Goal: Use online tool/utility: Utilize a website feature to perform a specific function

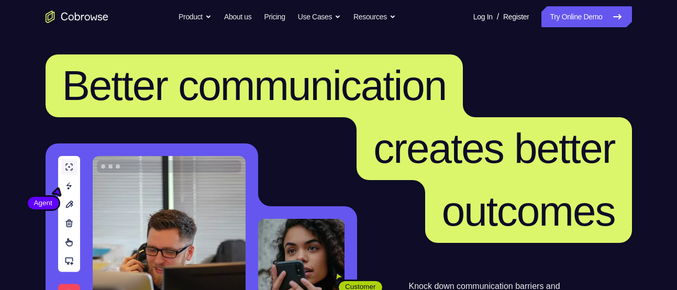
click at [481, 14] on div "Log In / Register" at bounding box center [497, 16] width 63 height 21
click at [476, 14] on link "Log In" at bounding box center [482, 16] width 19 height 21
click at [473, 18] on link "Log In" at bounding box center [482, 16] width 19 height 21
click at [568, 14] on link "Try Online Demo" at bounding box center [586, 16] width 90 height 21
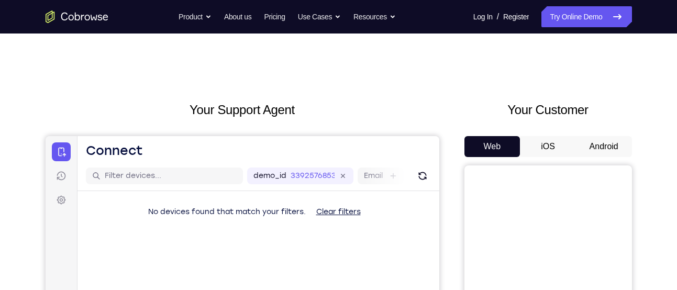
click at [595, 148] on button "Android" at bounding box center [604, 146] width 56 height 21
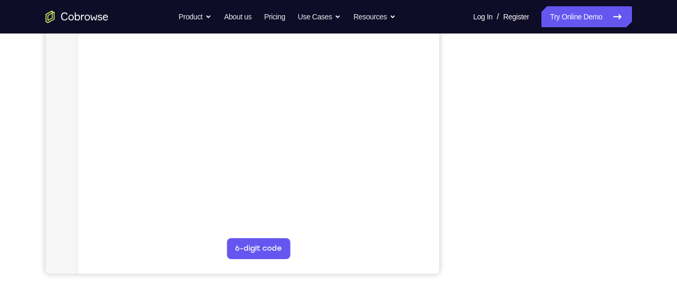
scroll to position [213, 0]
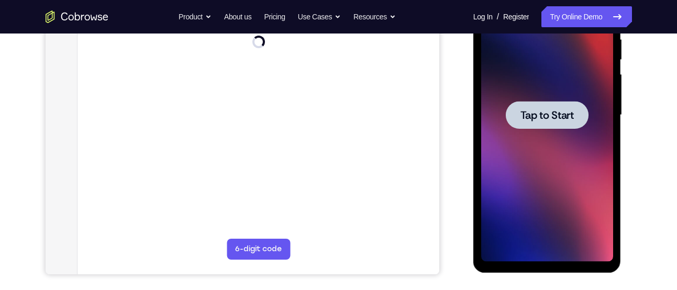
click at [546, 110] on span "Tap to Start" at bounding box center [546, 115] width 53 height 10
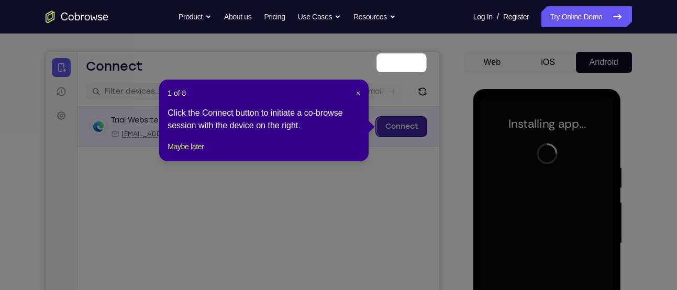
scroll to position [81, 0]
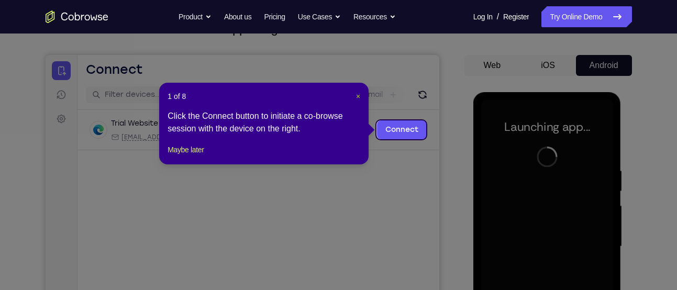
click at [358, 97] on span "×" at bounding box center [358, 96] width 4 height 8
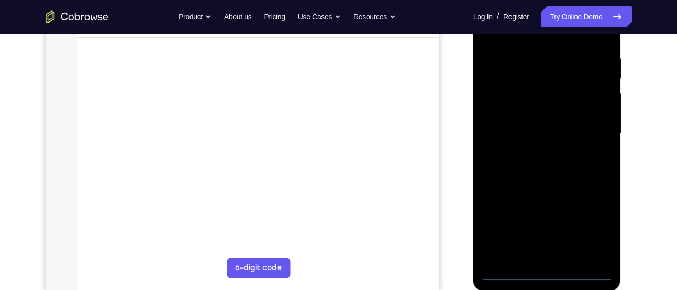
scroll to position [272, 0]
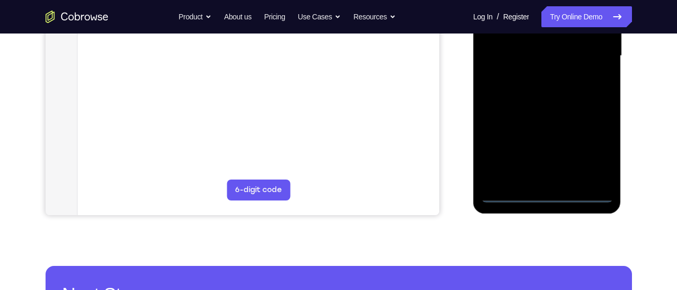
click at [548, 191] on div at bounding box center [547, 55] width 132 height 293
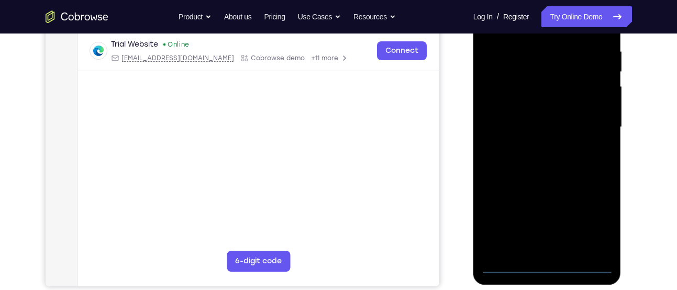
click at [545, 261] on div at bounding box center [547, 127] width 132 height 293
click at [547, 268] on div at bounding box center [547, 127] width 132 height 293
click at [585, 222] on div at bounding box center [547, 127] width 132 height 293
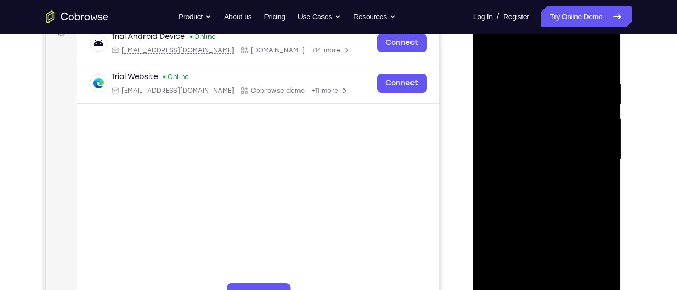
scroll to position [127, 0]
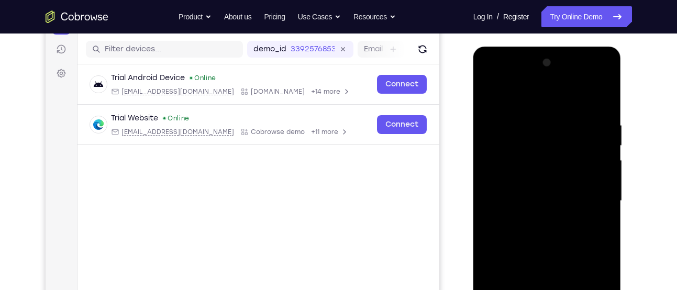
click at [571, 103] on div at bounding box center [547, 200] width 132 height 293
click at [591, 192] on div at bounding box center [547, 200] width 132 height 293
click at [537, 218] on div at bounding box center [547, 200] width 132 height 293
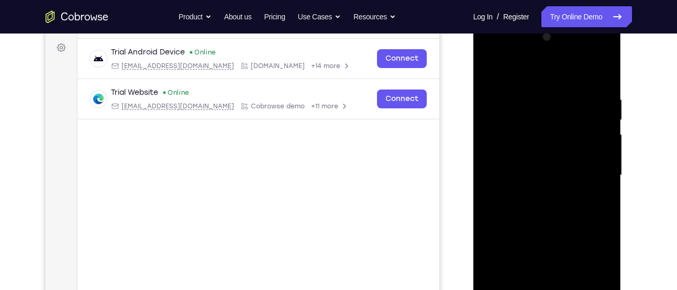
scroll to position [153, 0]
click at [534, 162] on div at bounding box center [547, 174] width 132 height 293
click at [534, 186] on div at bounding box center [547, 174] width 132 height 293
click at [543, 126] on div at bounding box center [547, 174] width 132 height 293
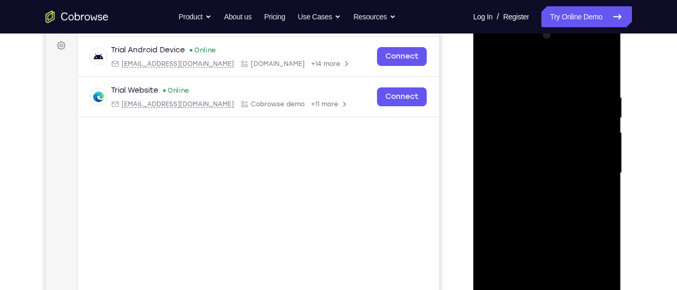
scroll to position [154, 0]
click at [512, 150] on div at bounding box center [547, 173] width 132 height 293
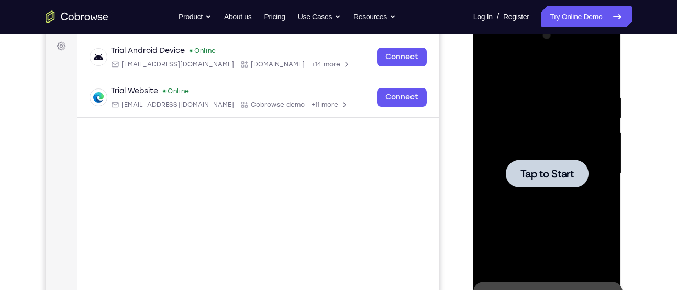
click at [546, 169] on span "Tap to Start" at bounding box center [546, 174] width 53 height 10
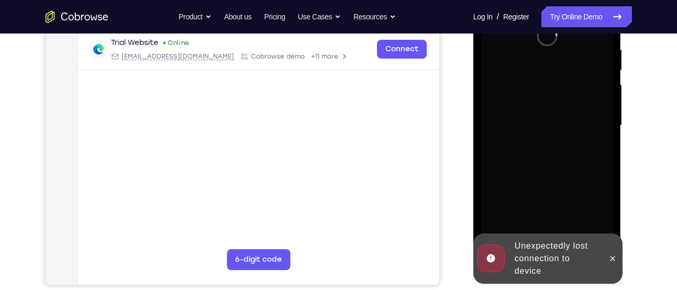
scroll to position [203, 0]
click at [612, 257] on icon at bounding box center [612, 257] width 5 height 5
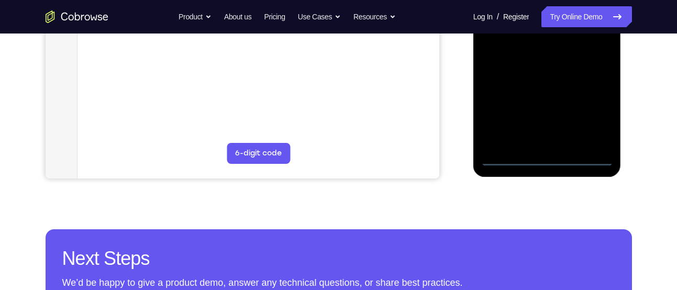
scroll to position [312, 0]
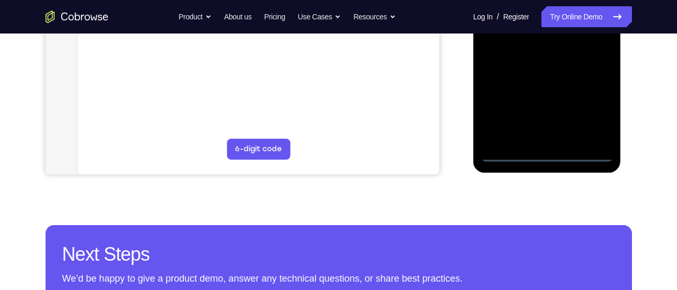
click at [545, 149] on div at bounding box center [547, 15] width 132 height 293
click at [546, 152] on div at bounding box center [547, 15] width 132 height 293
click at [590, 113] on div at bounding box center [547, 15] width 132 height 293
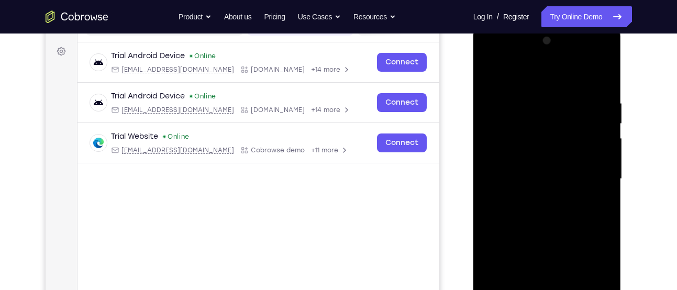
scroll to position [148, 0]
click at [551, 69] on div at bounding box center [547, 179] width 132 height 293
click at [586, 174] on div at bounding box center [547, 179] width 132 height 293
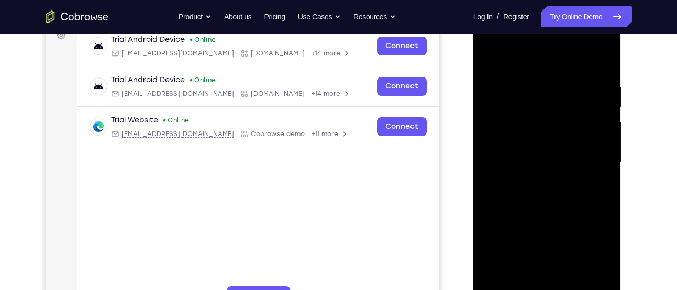
click at [533, 179] on div at bounding box center [547, 162] width 132 height 293
click at [544, 161] on div at bounding box center [547, 162] width 132 height 293
click at [541, 217] on div at bounding box center [547, 162] width 132 height 293
click at [541, 214] on div at bounding box center [547, 162] width 132 height 293
click at [543, 105] on div at bounding box center [547, 162] width 132 height 293
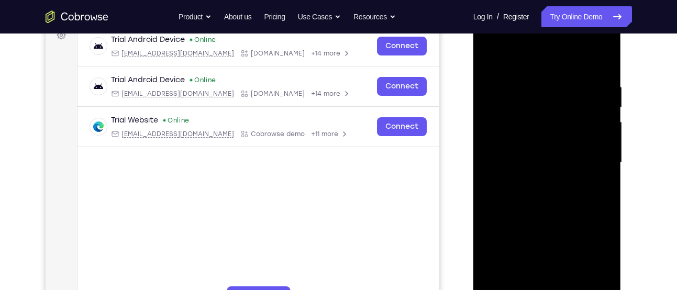
click at [566, 142] on div at bounding box center [547, 162] width 132 height 293
click at [509, 114] on div at bounding box center [547, 162] width 132 height 293
click at [523, 138] on div at bounding box center [547, 162] width 132 height 293
click at [533, 185] on div at bounding box center [547, 162] width 132 height 293
click at [526, 117] on div at bounding box center [547, 162] width 132 height 293
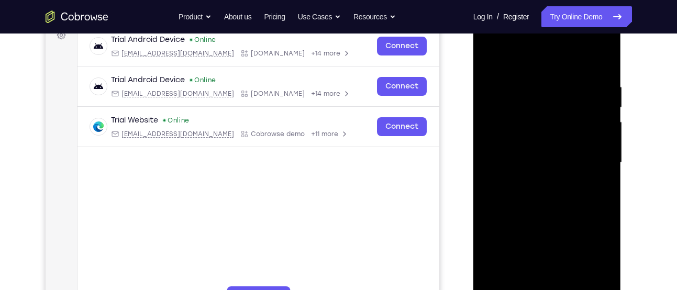
click at [548, 194] on div at bounding box center [547, 162] width 132 height 293
click at [525, 115] on div at bounding box center [547, 162] width 132 height 293
click at [524, 140] on div at bounding box center [547, 162] width 132 height 293
click at [529, 124] on div at bounding box center [547, 162] width 132 height 293
click at [524, 101] on div at bounding box center [547, 162] width 132 height 293
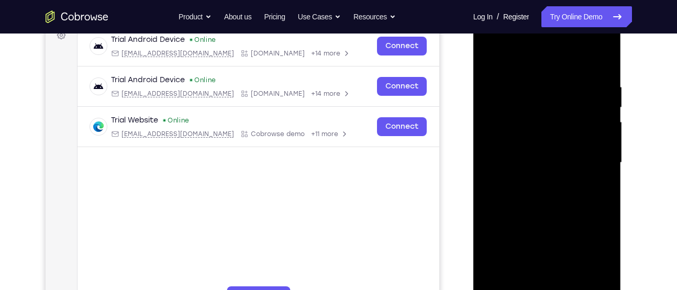
click at [485, 58] on div at bounding box center [547, 162] width 132 height 293
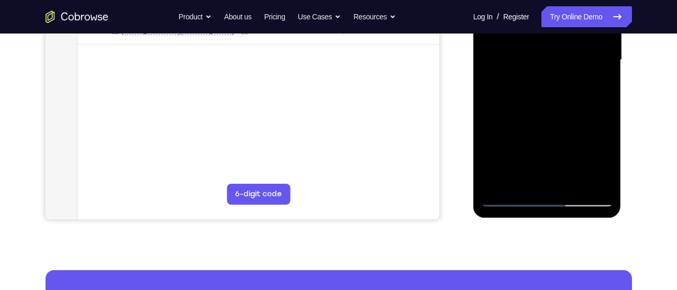
scroll to position [270, 0]
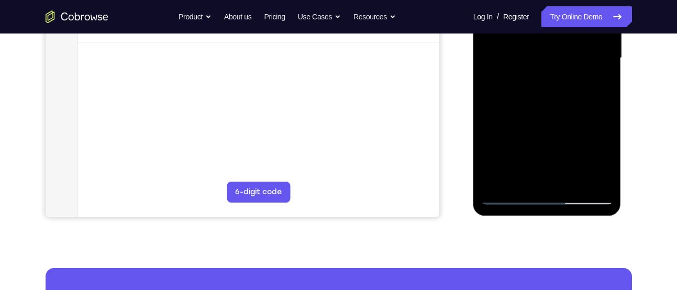
click at [508, 198] on div at bounding box center [547, 58] width 132 height 293
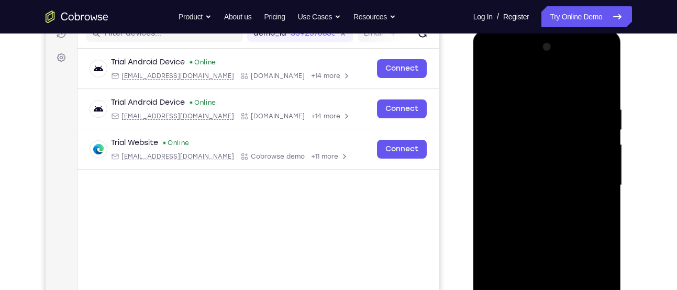
scroll to position [143, 0]
click at [487, 77] on div at bounding box center [547, 184] width 132 height 293
click at [541, 158] on div at bounding box center [547, 184] width 132 height 293
click at [523, 146] on div at bounding box center [547, 184] width 132 height 293
click at [528, 162] on div at bounding box center [547, 184] width 132 height 293
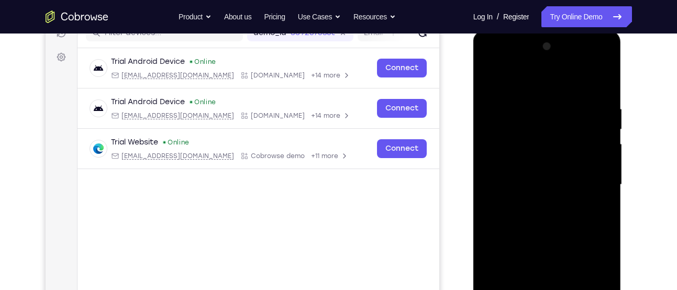
click at [528, 162] on div at bounding box center [547, 184] width 132 height 293
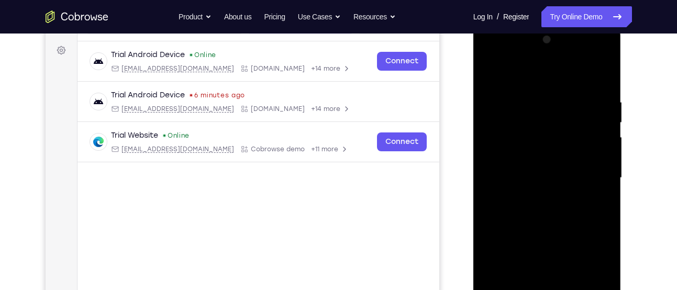
scroll to position [149, 0]
click at [527, 161] on div at bounding box center [547, 178] width 132 height 293
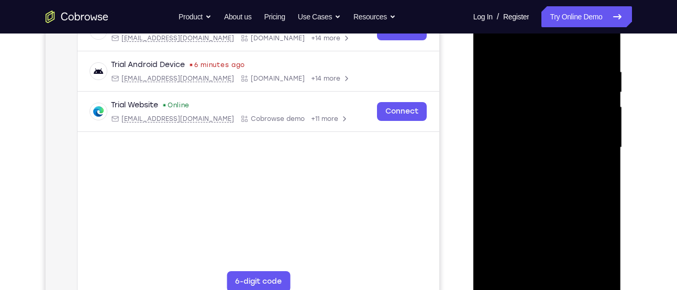
scroll to position [181, 0]
click at [605, 52] on div at bounding box center [547, 147] width 132 height 293
click at [605, 43] on div at bounding box center [547, 147] width 132 height 293
click at [572, 271] on div at bounding box center [547, 147] width 132 height 293
click at [543, 205] on div at bounding box center [547, 147] width 132 height 293
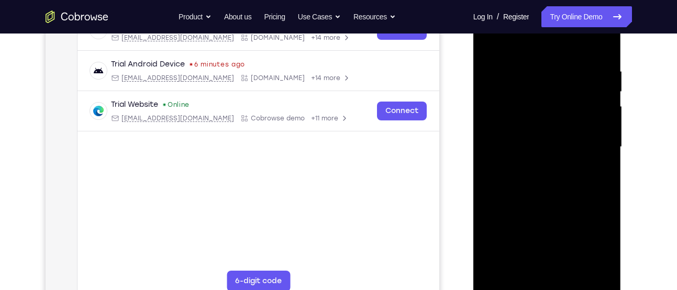
click at [543, 157] on div at bounding box center [547, 147] width 132 height 293
click at [519, 268] on div at bounding box center [547, 147] width 132 height 293
click at [520, 167] on div at bounding box center [547, 147] width 132 height 293
click at [520, 265] on div at bounding box center [547, 147] width 132 height 293
click at [589, 206] on div at bounding box center [547, 147] width 132 height 293
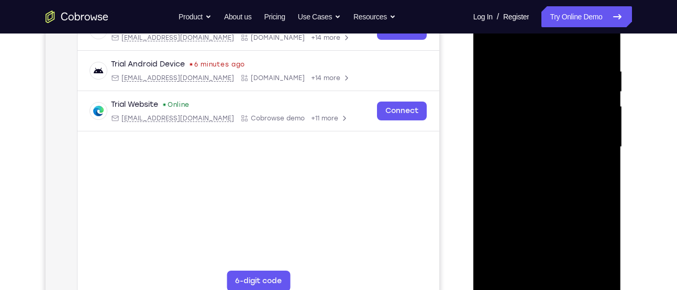
click at [598, 168] on div at bounding box center [547, 147] width 132 height 293
click at [598, 173] on div at bounding box center [547, 147] width 132 height 293
click at [595, 175] on div at bounding box center [547, 147] width 132 height 293
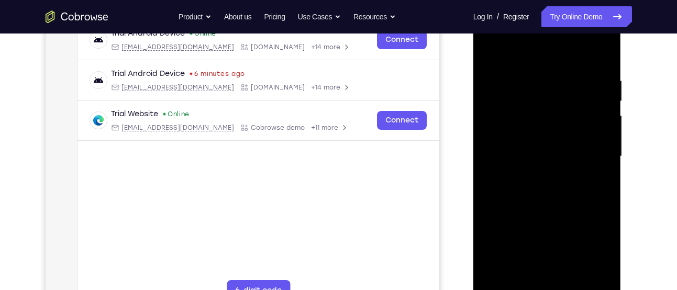
scroll to position [171, 0]
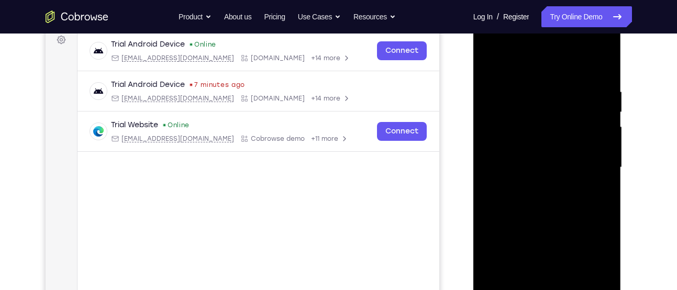
click at [509, 71] on div at bounding box center [547, 167] width 132 height 293
click at [494, 64] on div at bounding box center [547, 167] width 132 height 293
click at [493, 59] on div at bounding box center [547, 167] width 132 height 293
click at [533, 88] on div at bounding box center [547, 167] width 132 height 293
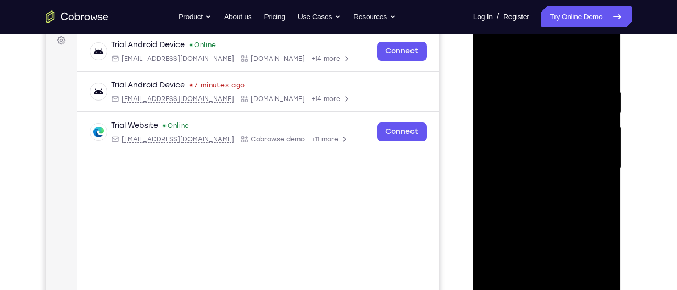
click at [602, 66] on div at bounding box center [547, 167] width 132 height 293
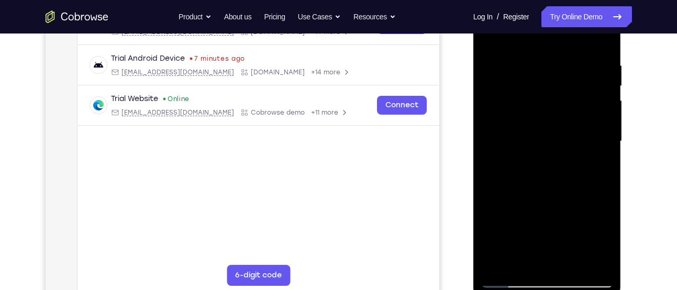
scroll to position [231, 0]
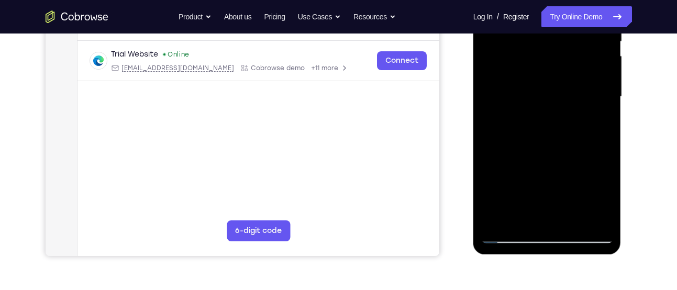
click at [545, 77] on div at bounding box center [547, 96] width 132 height 293
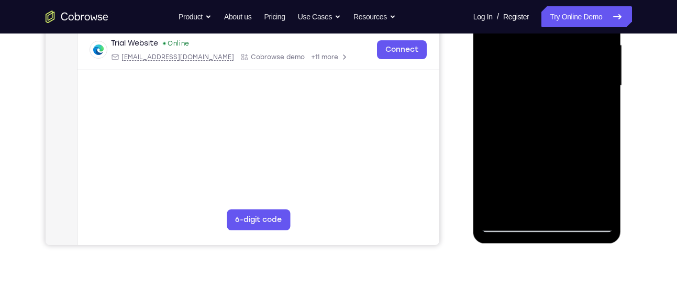
scroll to position [242, 0]
click at [573, 205] on div at bounding box center [547, 85] width 132 height 293
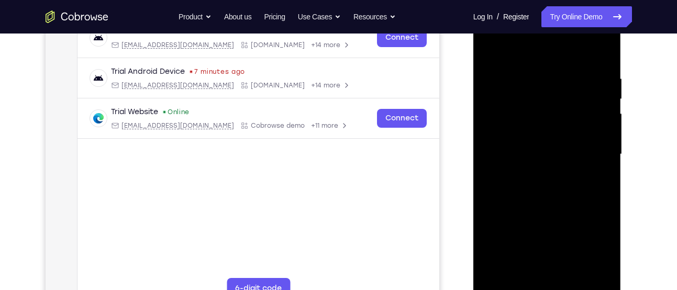
scroll to position [173, 0]
click at [491, 47] on div at bounding box center [547, 154] width 132 height 293
